Goal: Information Seeking & Learning: Learn about a topic

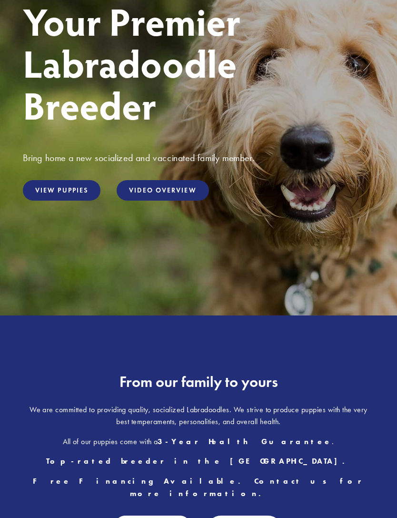
scroll to position [124, 0]
click at [69, 201] on link "View Puppies" at bounding box center [62, 190] width 78 height 20
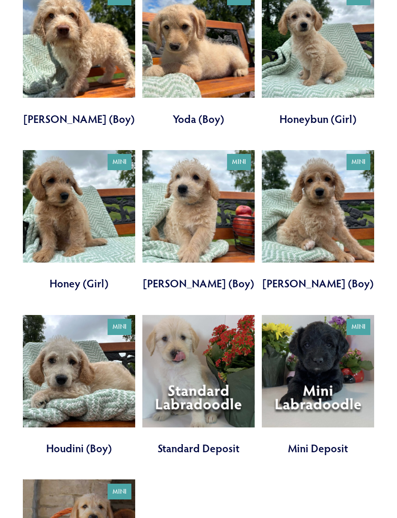
scroll to position [589, 0]
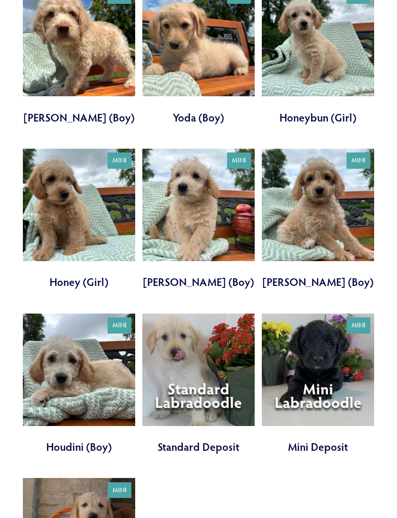
click at [68, 181] on link at bounding box center [79, 219] width 112 height 141
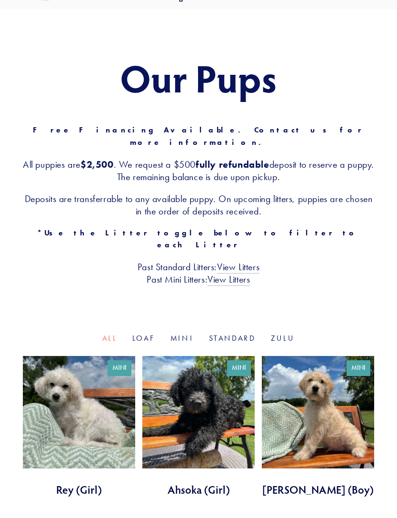
scroll to position [51, 0]
click at [242, 274] on link "View Litters" at bounding box center [229, 280] width 42 height 12
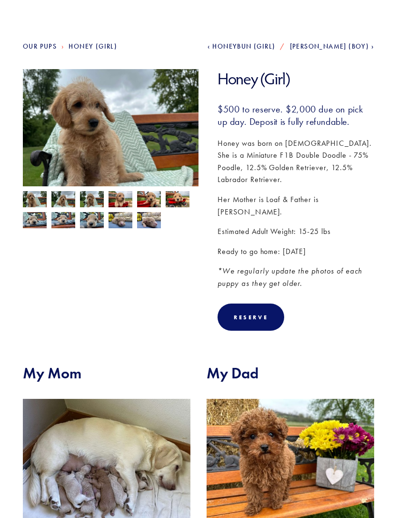
scroll to position [74, 0]
click at [107, 146] on img at bounding box center [111, 136] width 176 height 132
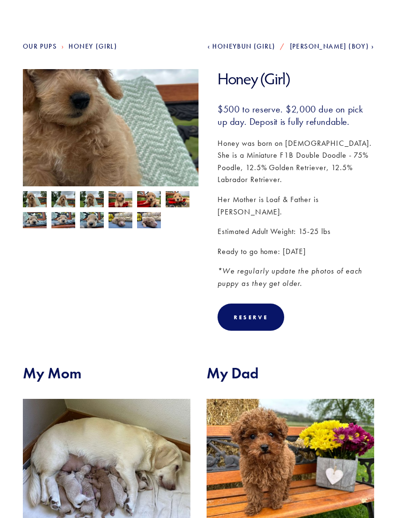
scroll to position [75, 0]
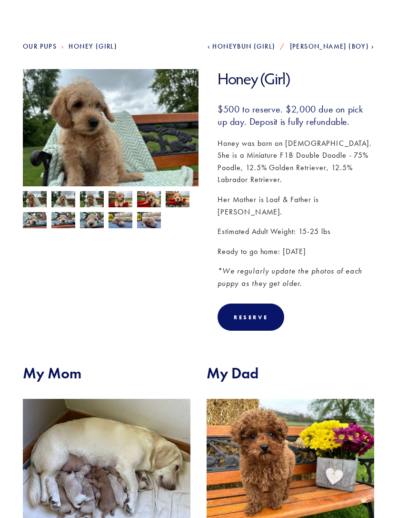
click at [35, 200] on img at bounding box center [35, 200] width 24 height 18
click at [38, 206] on img at bounding box center [35, 200] width 24 height 18
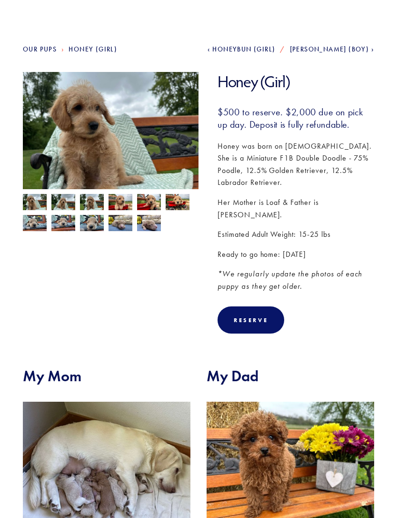
scroll to position [70, 0]
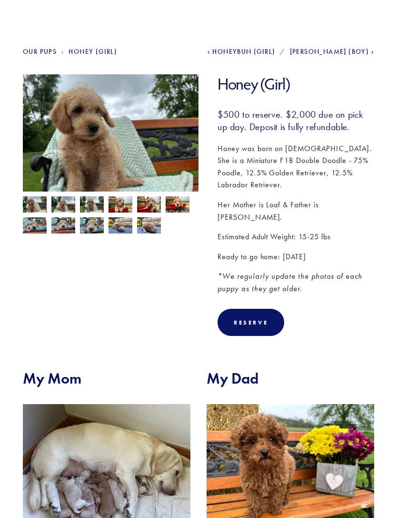
click at [130, 162] on img at bounding box center [111, 140] width 176 height 132
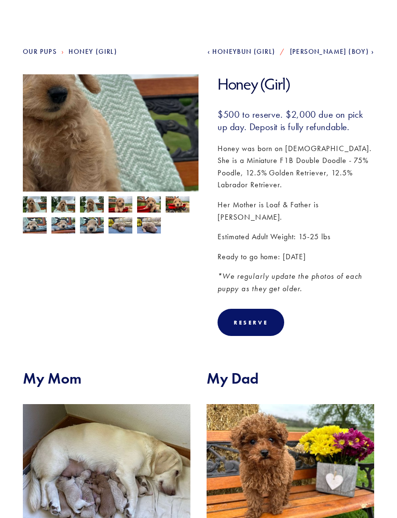
click at [152, 139] on img at bounding box center [111, 140] width 176 height 132
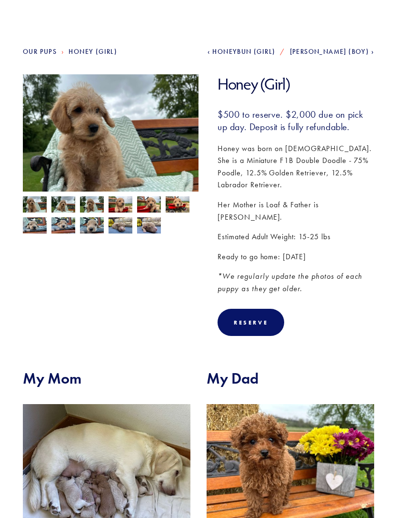
click at [134, 146] on img at bounding box center [111, 140] width 176 height 132
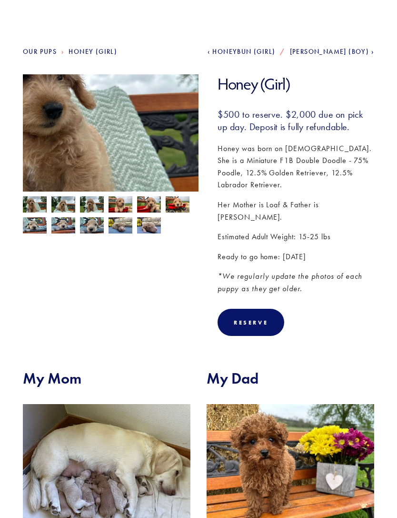
click at [148, 204] on img at bounding box center [149, 205] width 24 height 18
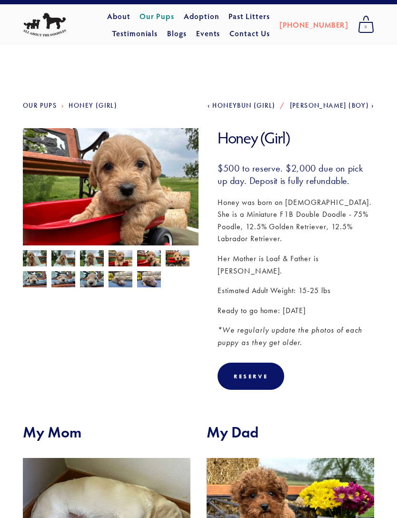
scroll to position [0, 0]
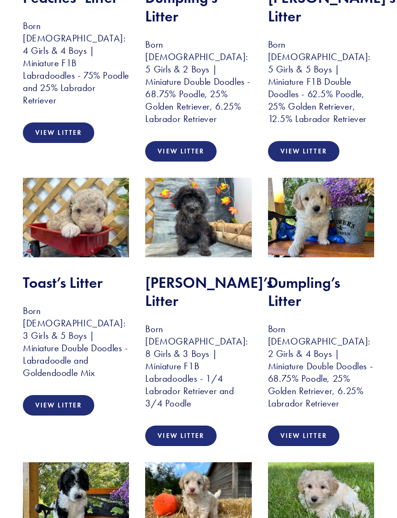
scroll to position [316, 0]
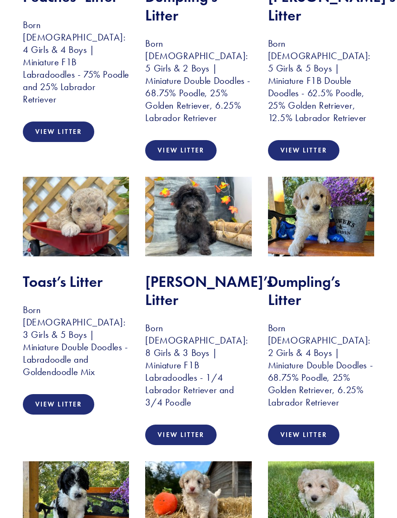
click at [59, 322] on h3 "Born October 28, 2024: 3 Girls & 5 Boys | Miniature Double Doodles - Labradoodl…" at bounding box center [76, 341] width 106 height 74
click at [69, 394] on link "View Litter" at bounding box center [58, 404] width 71 height 20
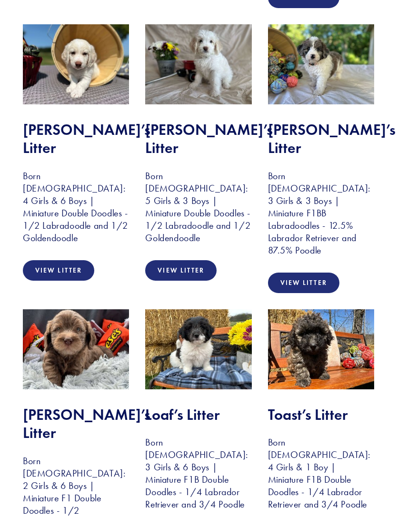
scroll to position [1038, 0]
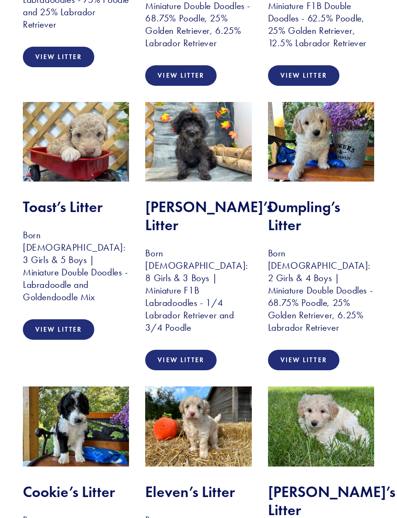
scroll to position [391, 0]
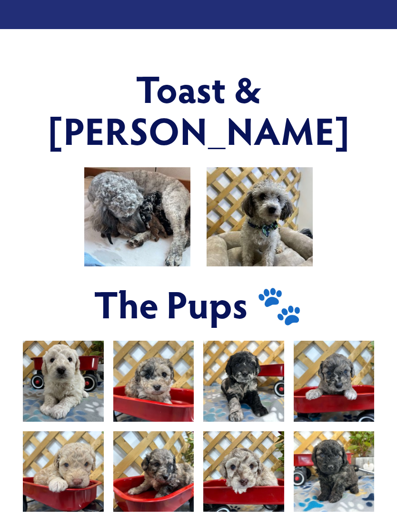
scroll to position [410, 0]
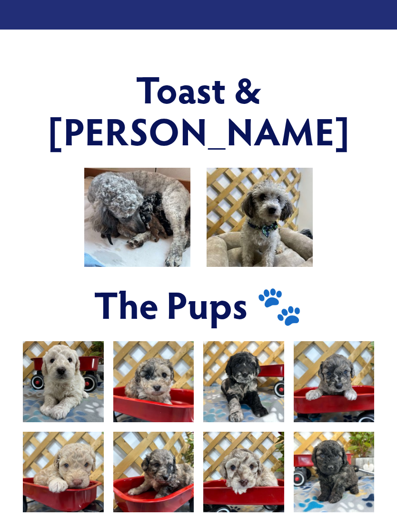
click at [70, 362] on img at bounding box center [64, 382] width 108 height 81
click at [71, 367] on img at bounding box center [64, 382] width 108 height 81
click at [71, 358] on img at bounding box center [64, 382] width 108 height 81
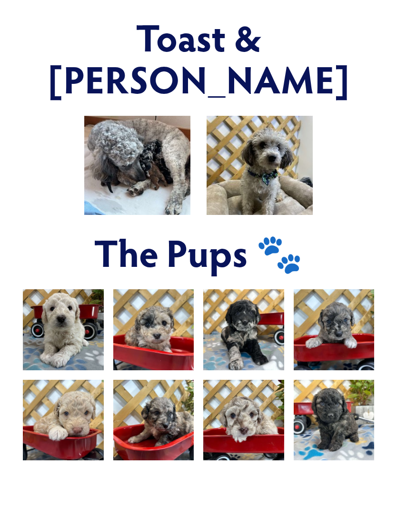
scroll to position [462, 0]
click at [73, 415] on img at bounding box center [64, 420] width 108 height 81
click at [75, 414] on img at bounding box center [64, 420] width 108 height 81
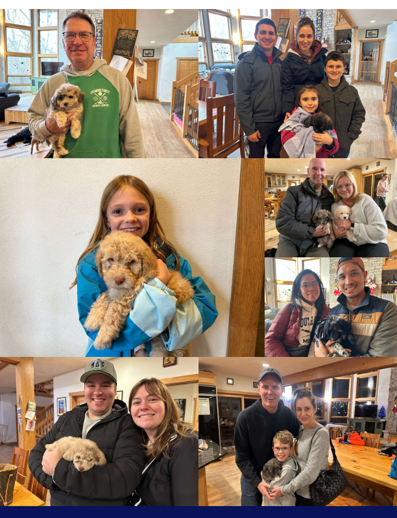
scroll to position [1124, 0]
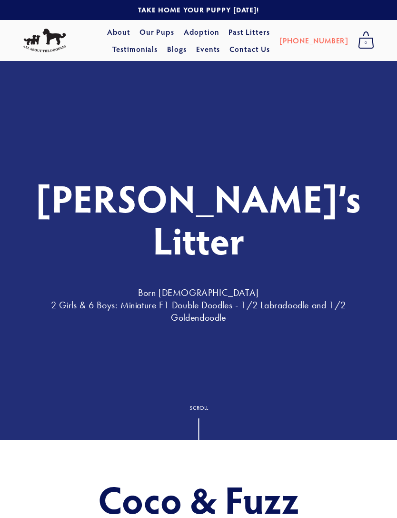
click at [185, 33] on link "Adoption" at bounding box center [202, 31] width 36 height 17
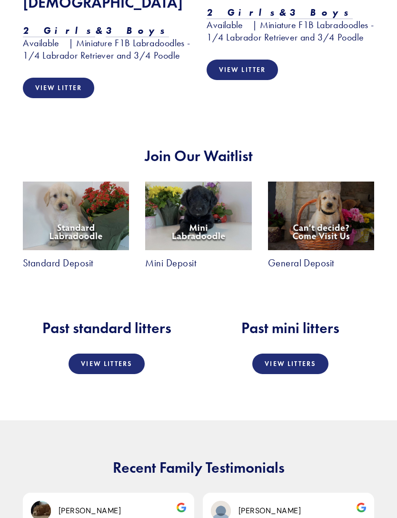
scroll to position [949, 0]
click at [312, 355] on link "View Litters" at bounding box center [290, 363] width 76 height 20
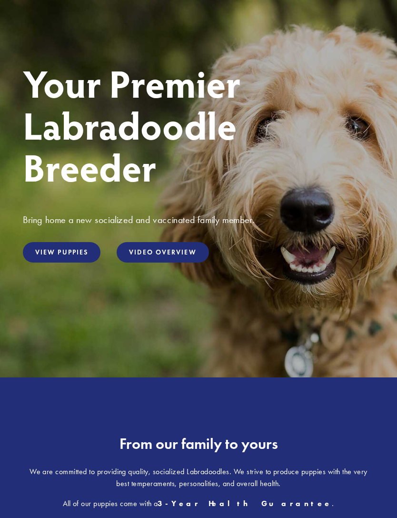
scroll to position [0, 0]
